Goal: Find specific page/section

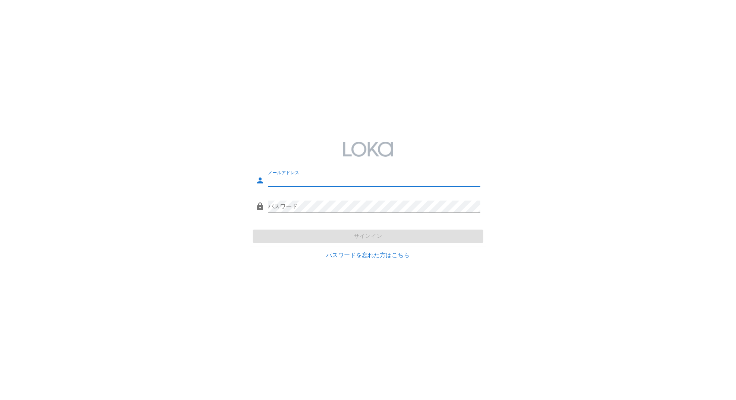
type input "[EMAIL_ADDRESS][DOMAIN_NAME]"
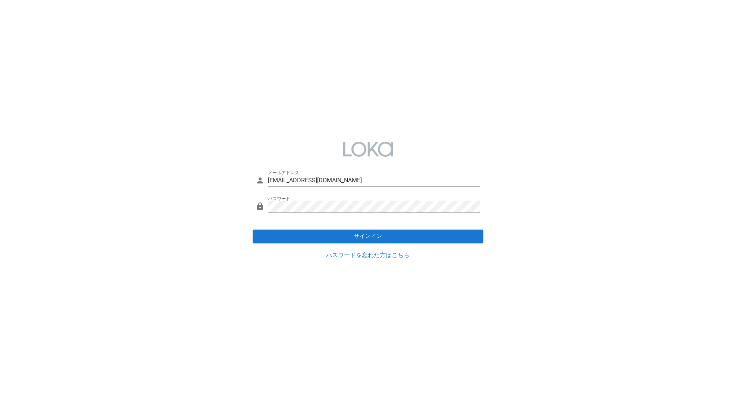
click at [379, 242] on div "サインイン" at bounding box center [368, 236] width 236 height 19
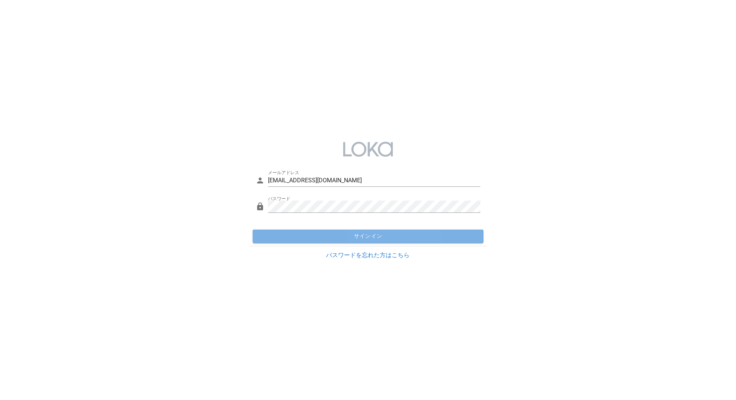
click at [380, 238] on span "サインイン" at bounding box center [367, 236] width 224 height 7
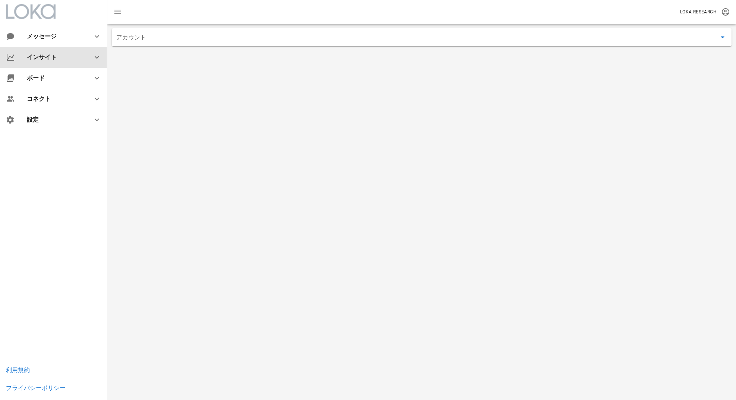
click at [70, 62] on div "インサイト" at bounding box center [53, 57] width 107 height 21
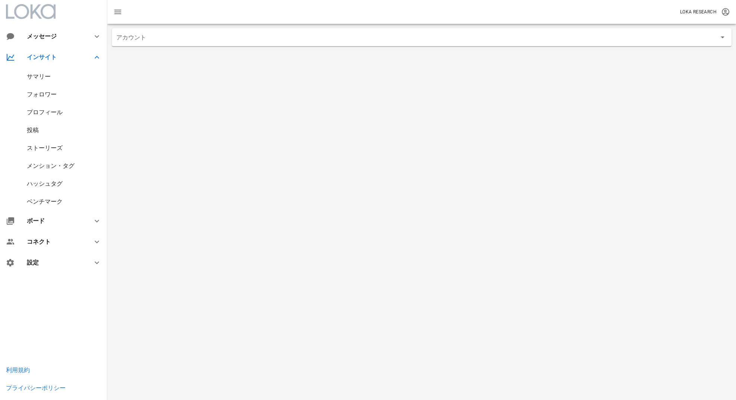
click at [156, 45] on div "アカウント" at bounding box center [421, 37] width 619 height 18
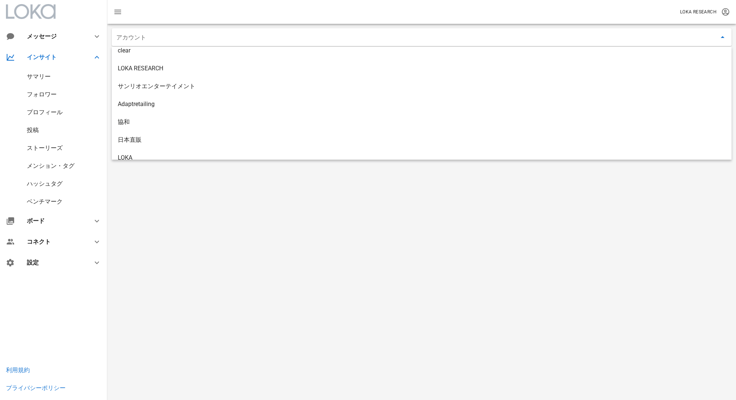
scroll to position [119, 0]
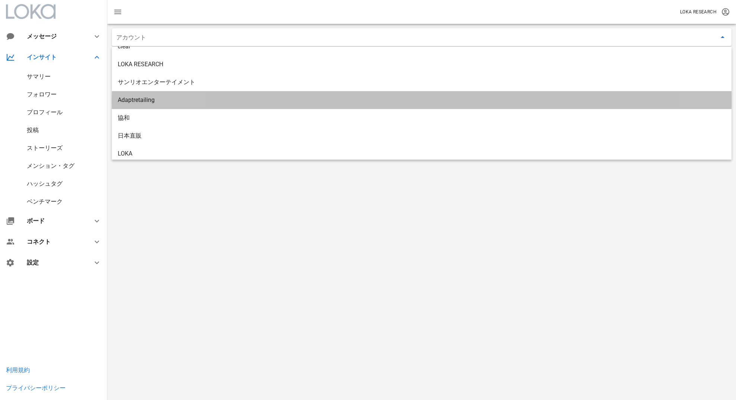
click at [162, 97] on div "Adaptretailing" at bounding box center [421, 99] width 607 height 7
type input "Adaptretailing"
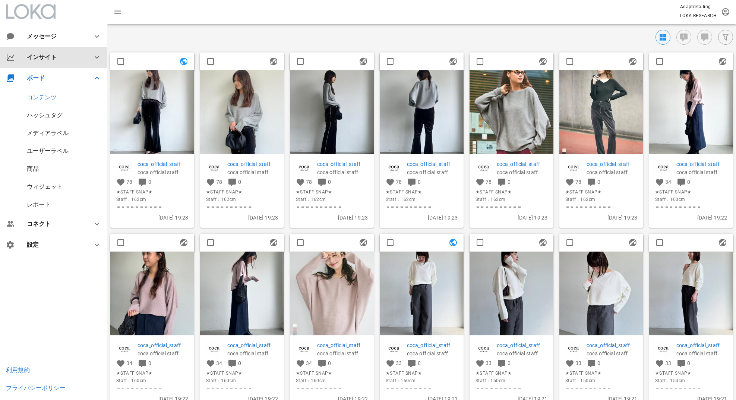
click at [51, 54] on div "インサイト" at bounding box center [55, 57] width 57 height 7
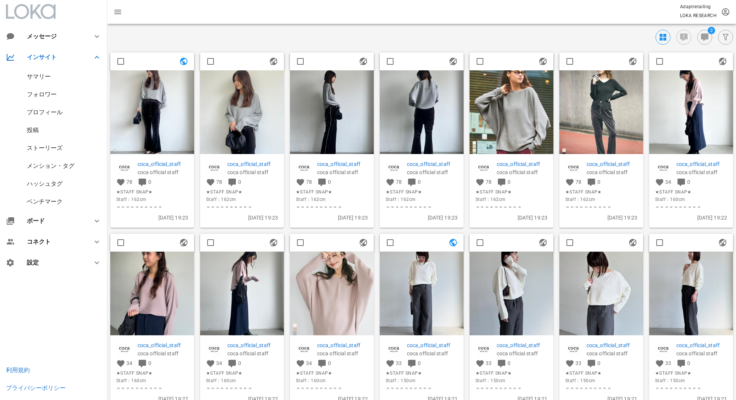
click at [47, 75] on div "サマリー" at bounding box center [39, 76] width 24 height 7
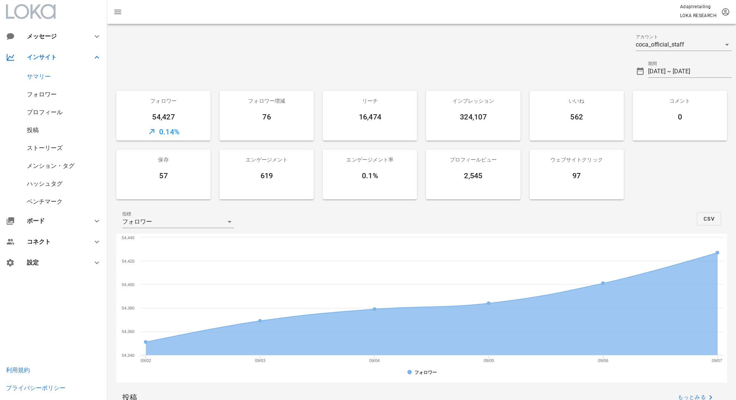
click at [521, 46] on div at bounding box center [369, 41] width 524 height 27
